Goal: Task Accomplishment & Management: Use online tool/utility

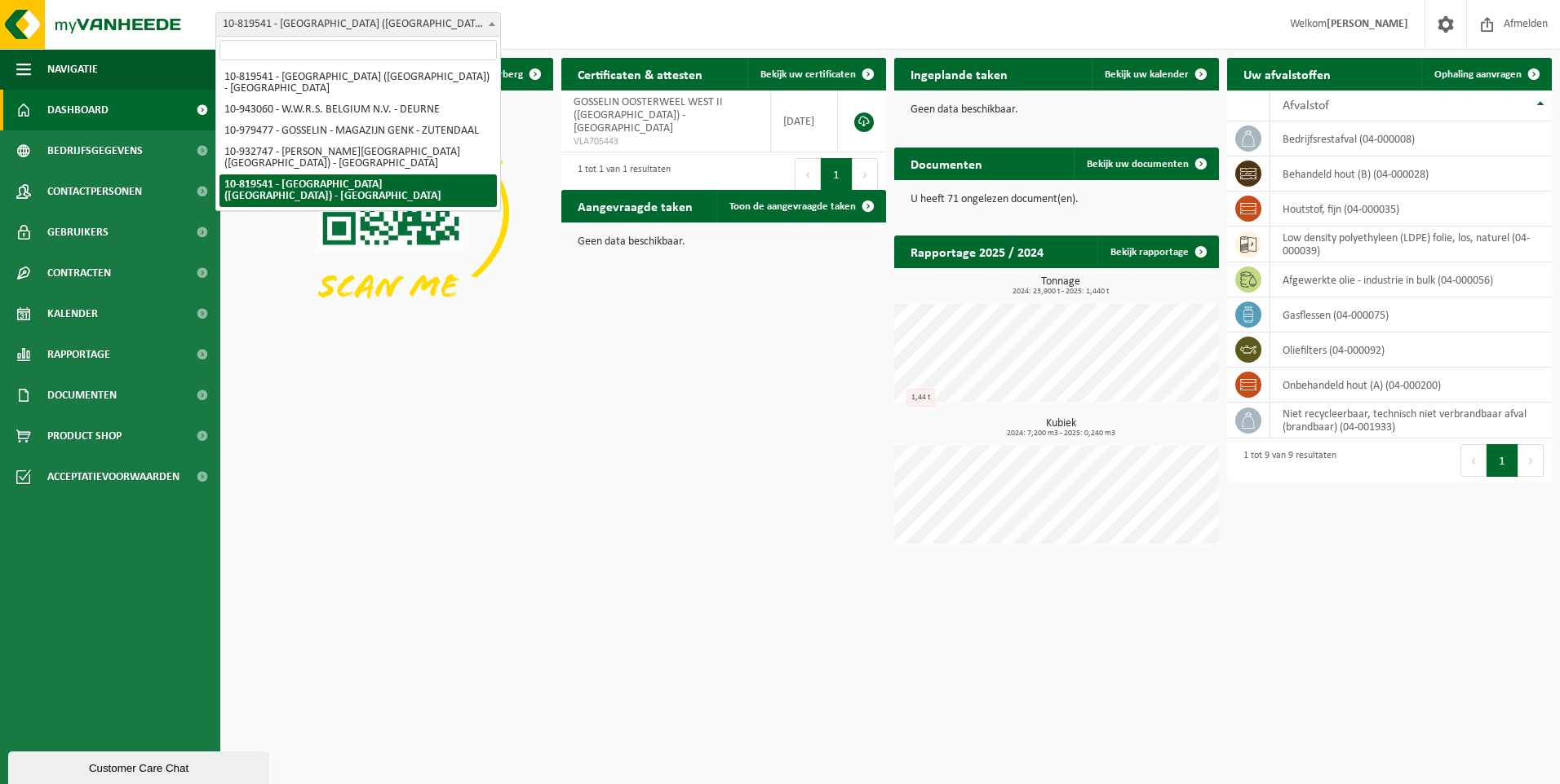
click at [445, 24] on span "10-819541 - [GEOGRAPHIC_DATA] ([GEOGRAPHIC_DATA]) - [GEOGRAPHIC_DATA]" at bounding box center [358, 24] width 284 height 23
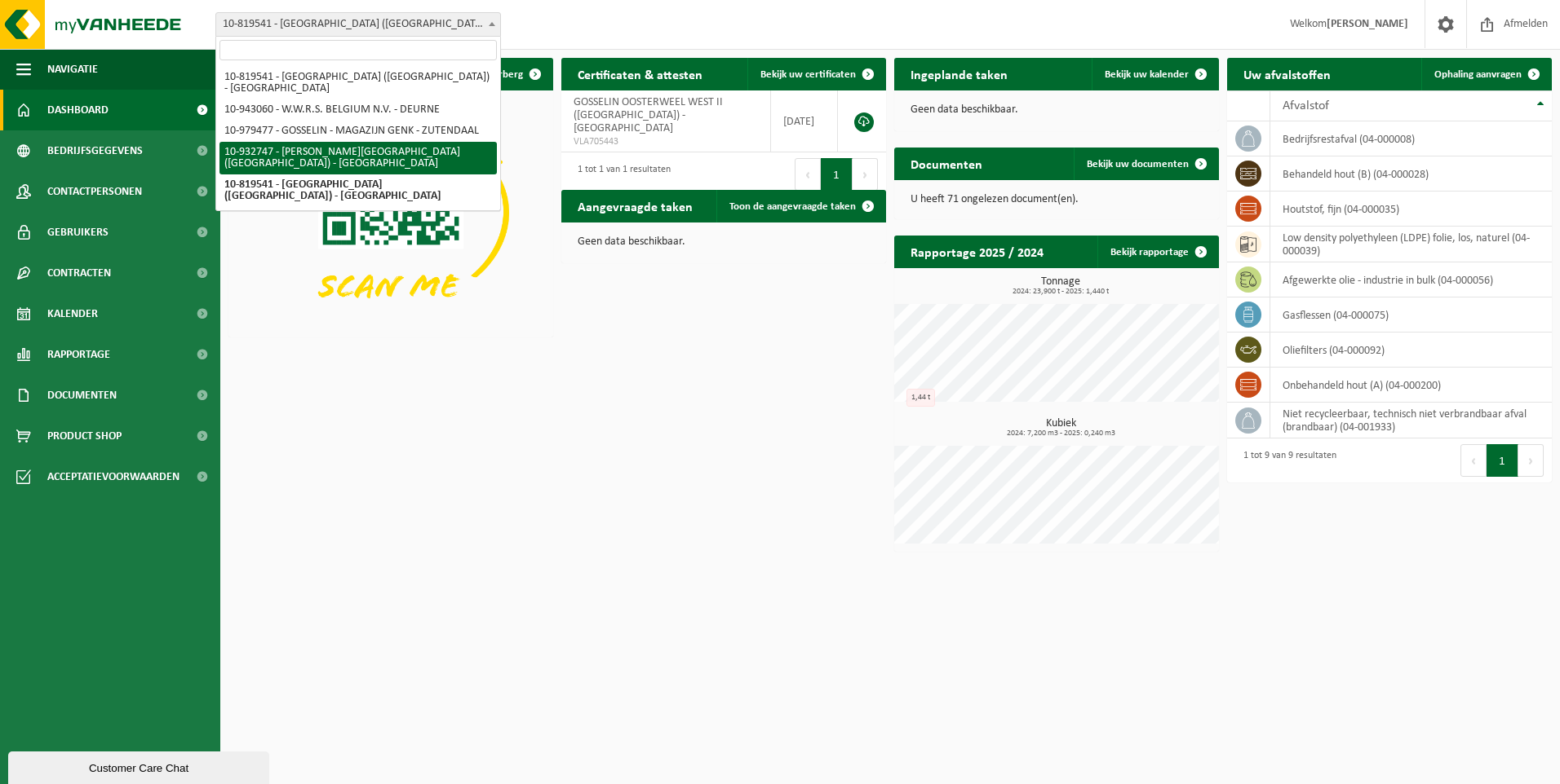
select select "135282"
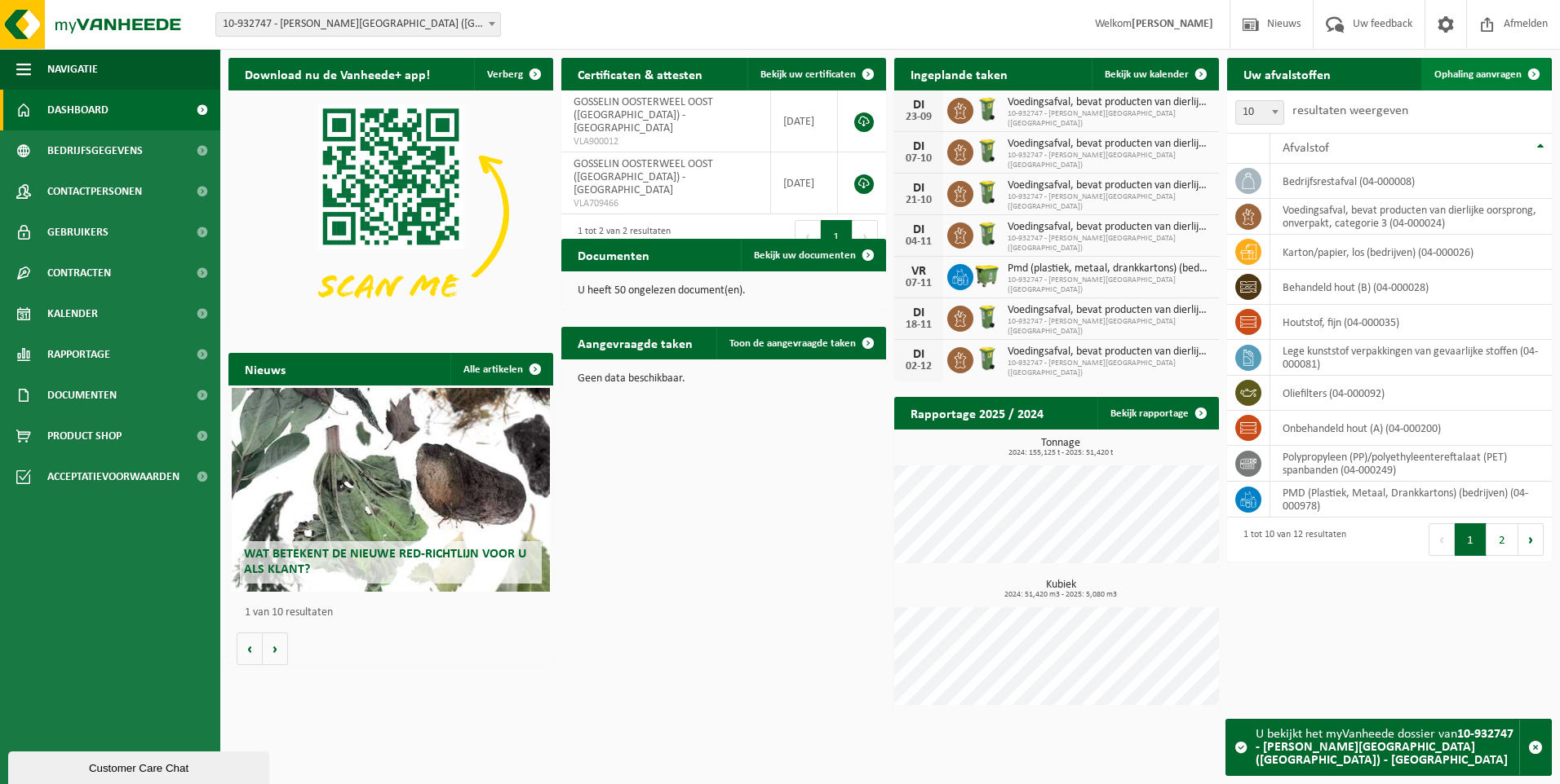
click at [1519, 77] on span at bounding box center [1533, 74] width 33 height 33
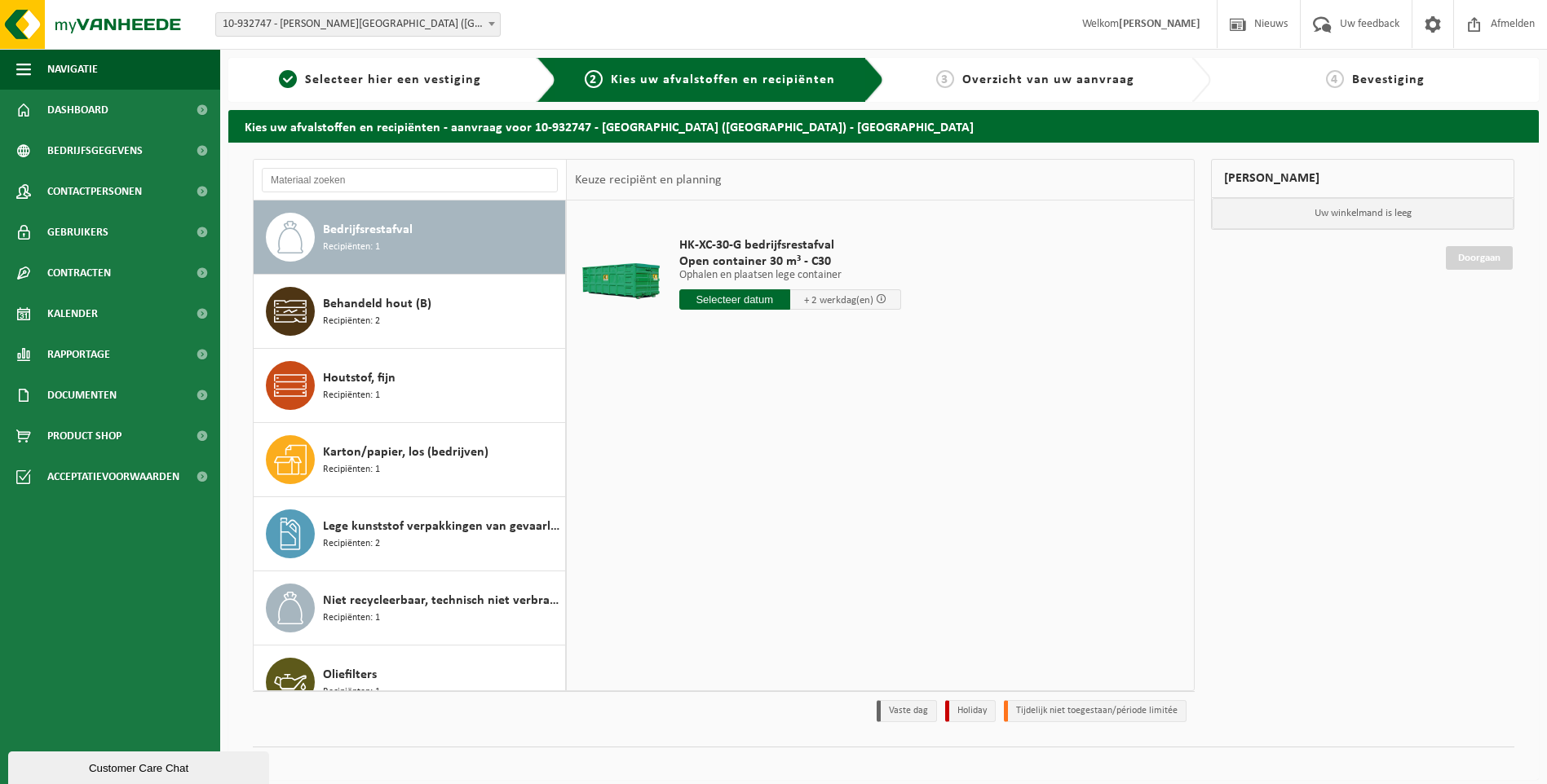
click at [715, 303] on input "text" at bounding box center [735, 299] width 111 height 21
click at [784, 472] on div "25" at bounding box center [779, 470] width 29 height 26
type input "Van 2025-09-25"
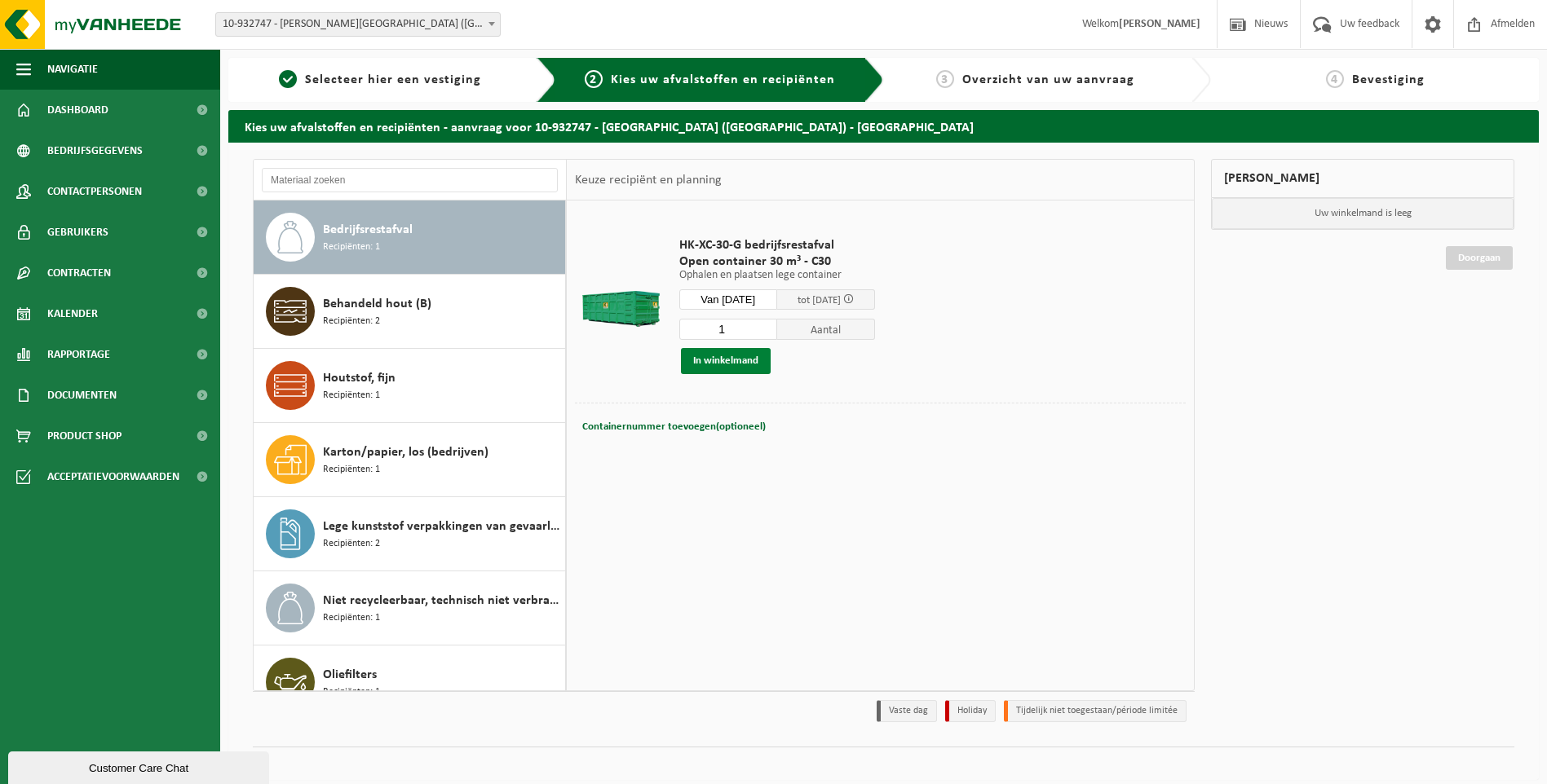
click at [741, 362] on button "In winkelmand" at bounding box center [725, 361] width 90 height 26
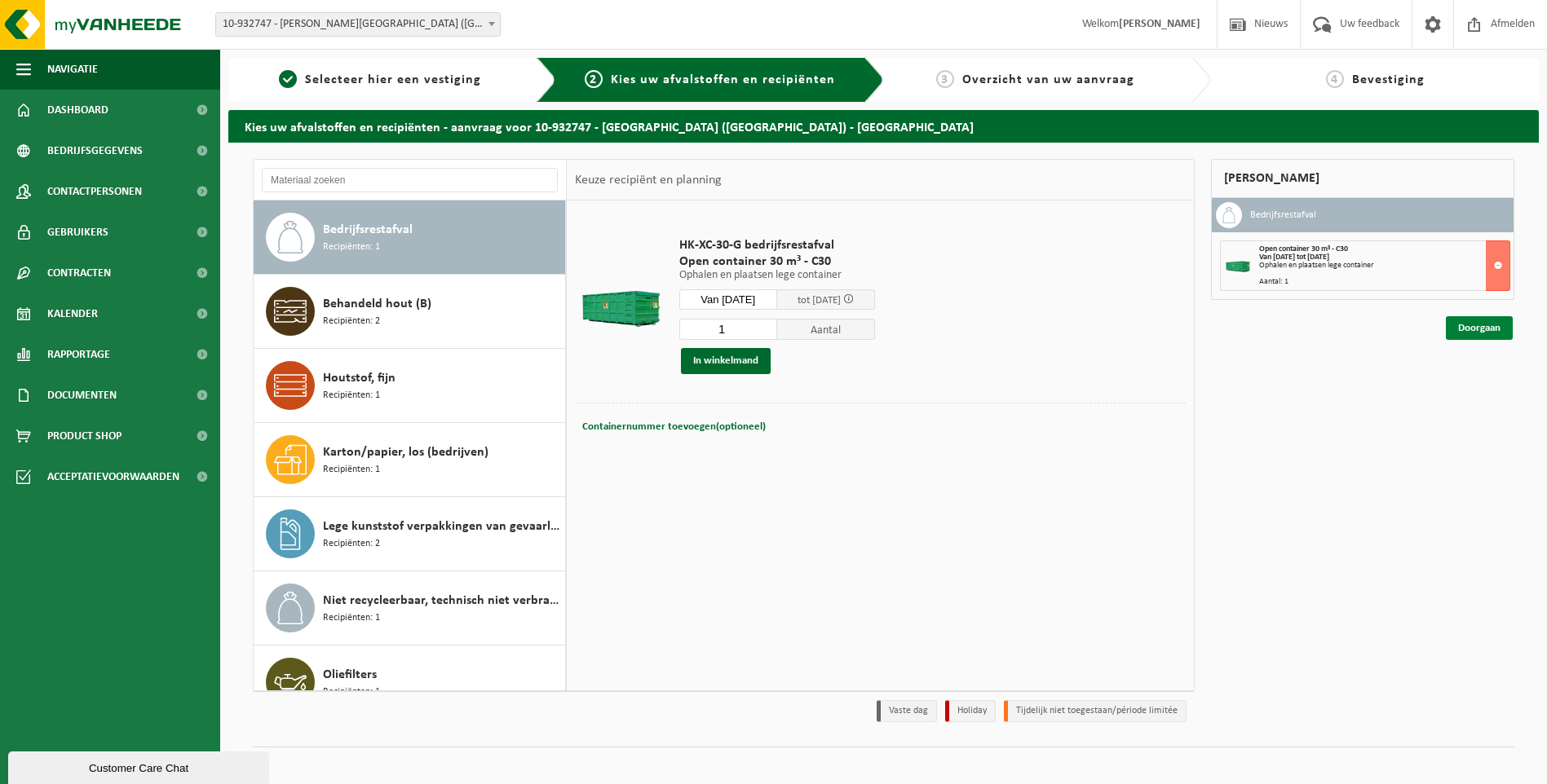
click at [1481, 333] on link "Doorgaan" at bounding box center [1480, 328] width 67 height 24
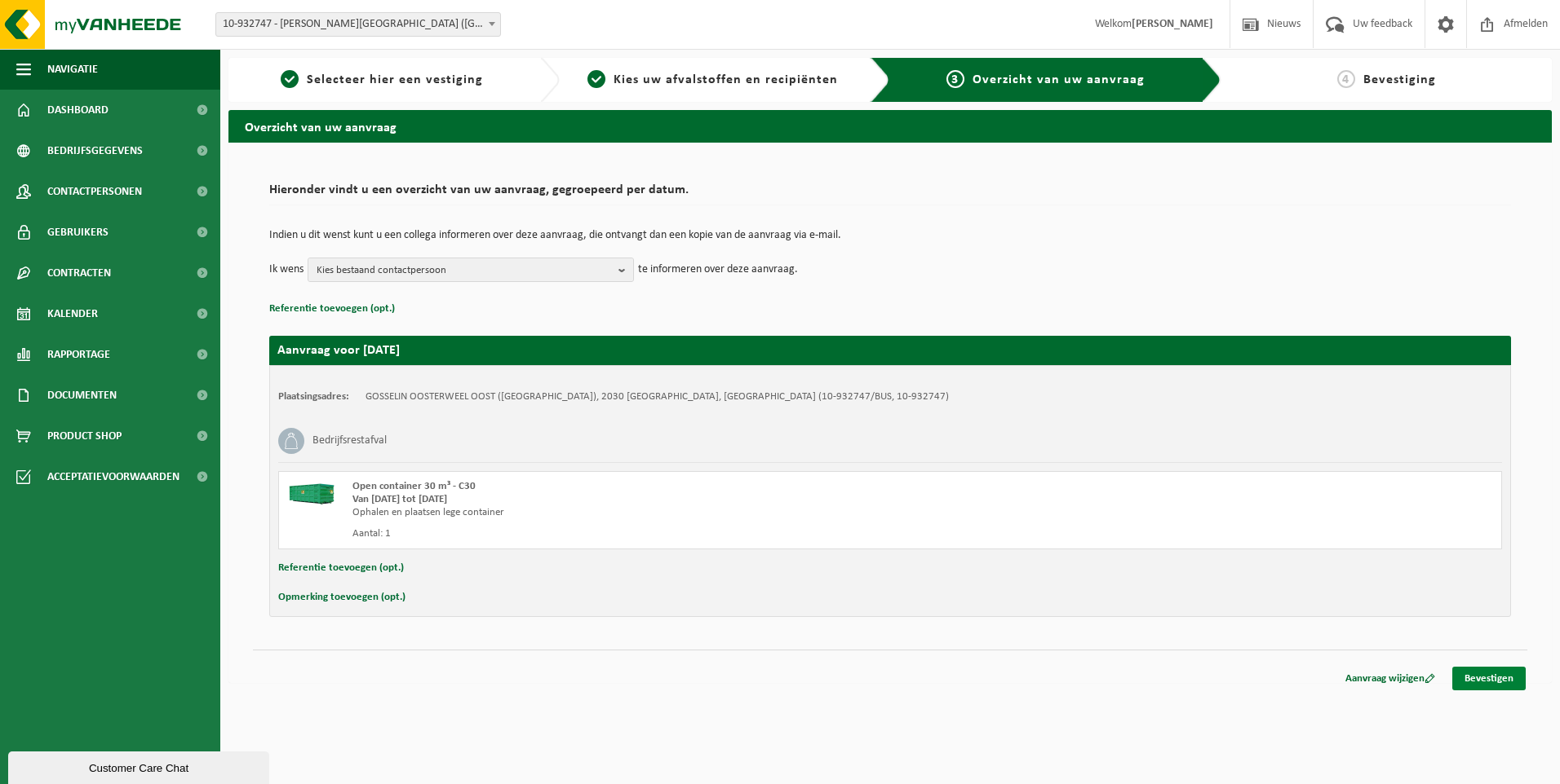
click at [1487, 671] on link "Bevestigen" at bounding box center [1489, 678] width 73 height 24
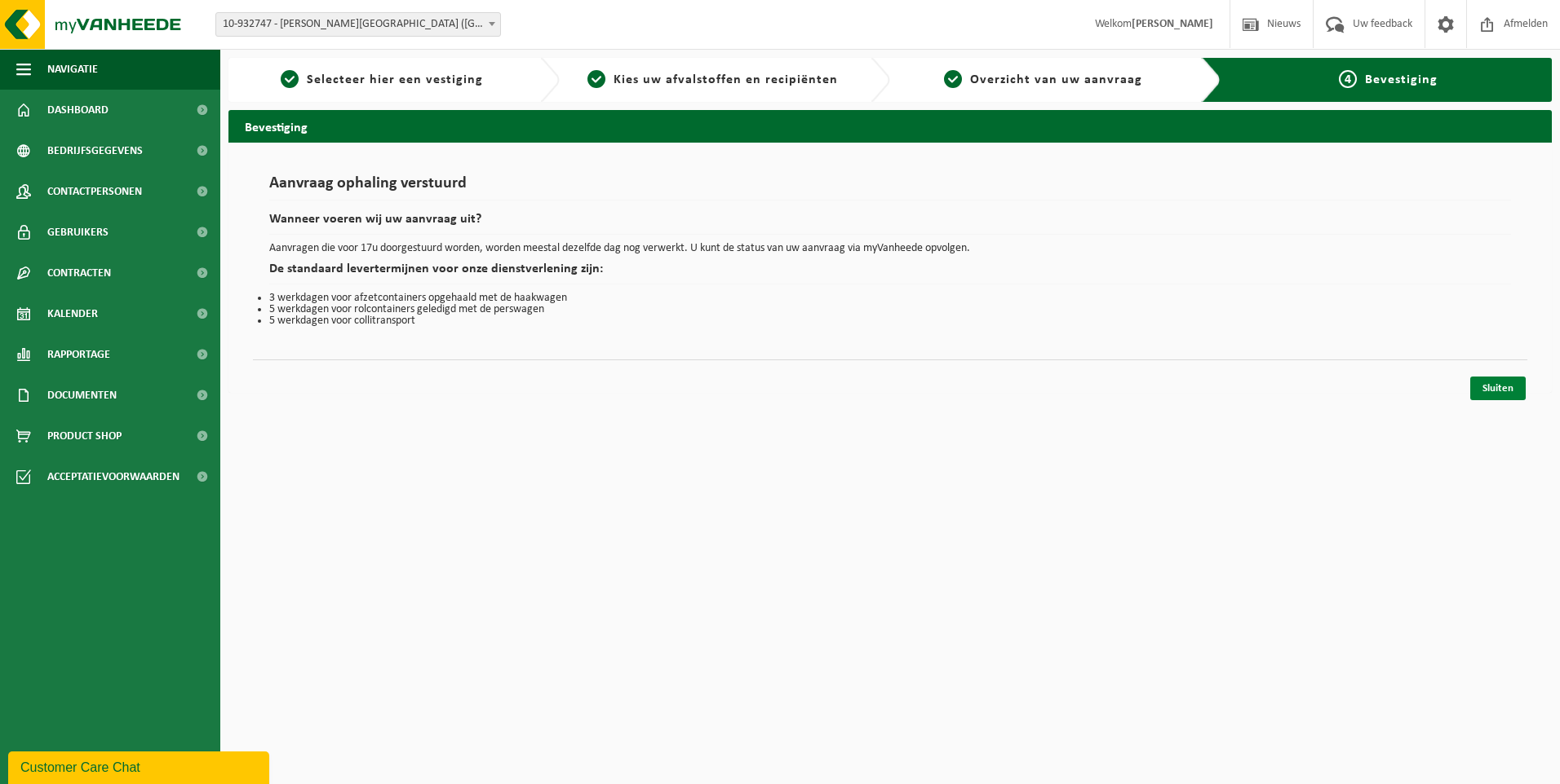
click at [1502, 381] on link "Sluiten" at bounding box center [1498, 388] width 55 height 24
